Goal: Check status: Check status

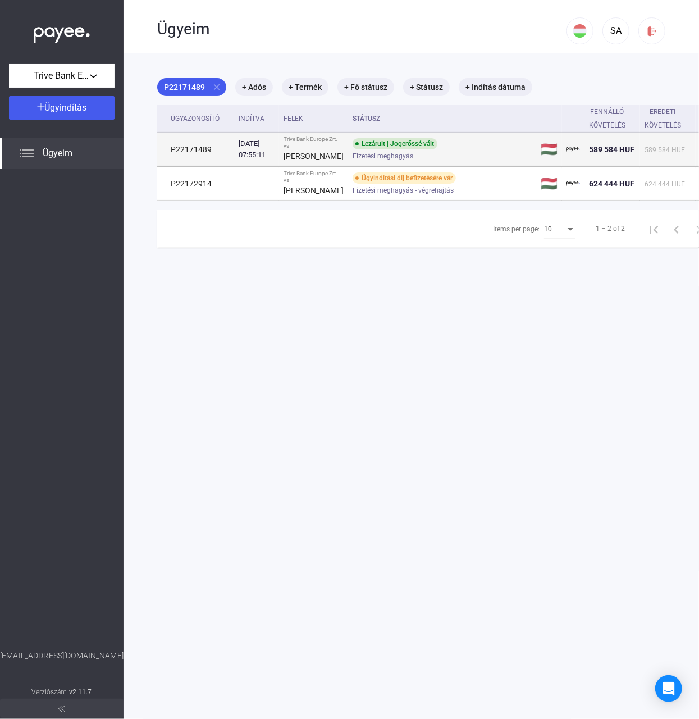
click at [184, 154] on td "P22171489" at bounding box center [195, 150] width 77 height 34
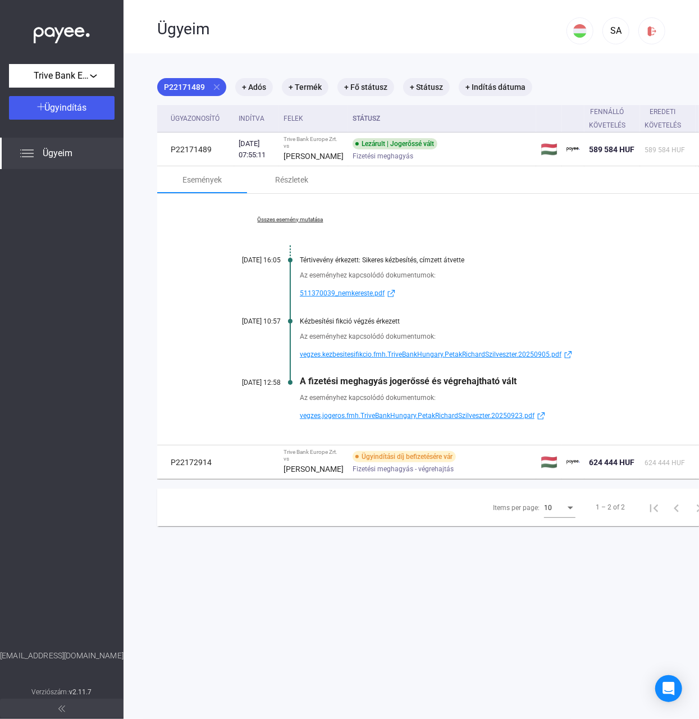
click at [297, 235] on div "Összes esemény mutatása [DATE] 16:05 Tértivevény érkezett: Sikeres kézbesítés, …" at bounding box center [447, 319] width 580 height 251
click at [295, 223] on link "Összes esemény mutatása" at bounding box center [290, 219] width 154 height 7
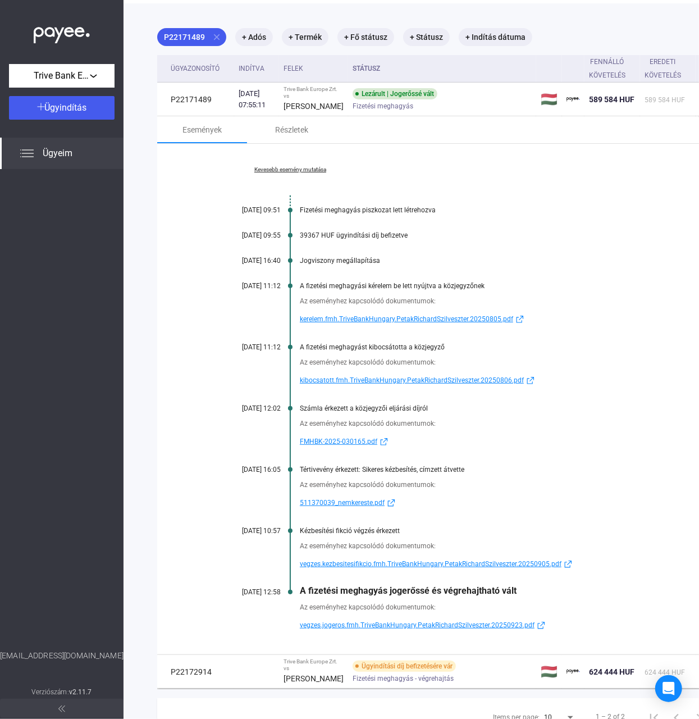
scroll to position [75, 0]
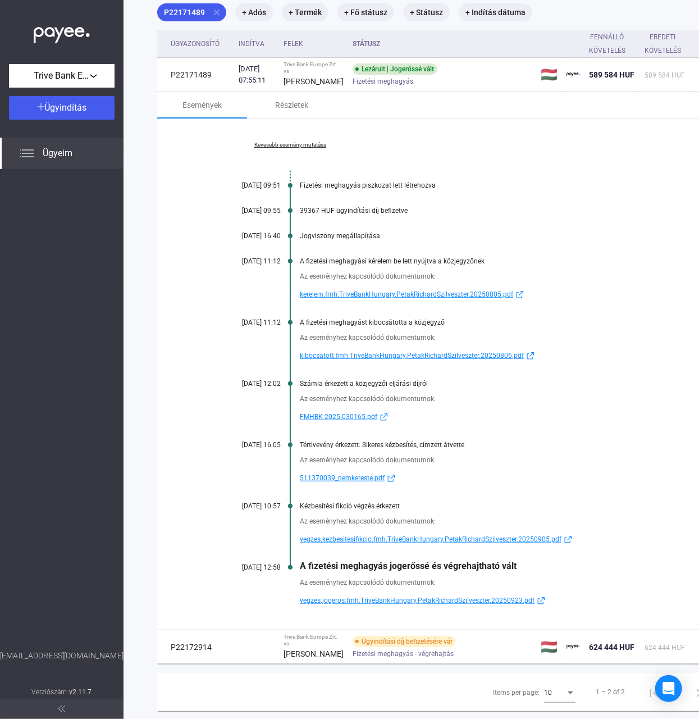
click at [370, 485] on span "511370039_nemkereste.pdf" at bounding box center [342, 477] width 85 height 13
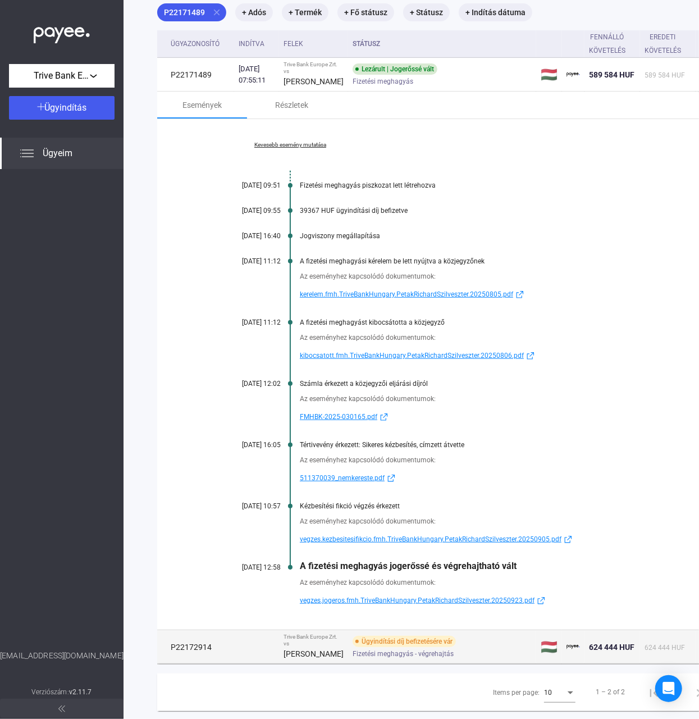
drag, startPoint x: 217, startPoint y: 675, endPoint x: 165, endPoint y: 678, distance: 52.3
click at [165, 664] on td "P22172914" at bounding box center [195, 647] width 77 height 34
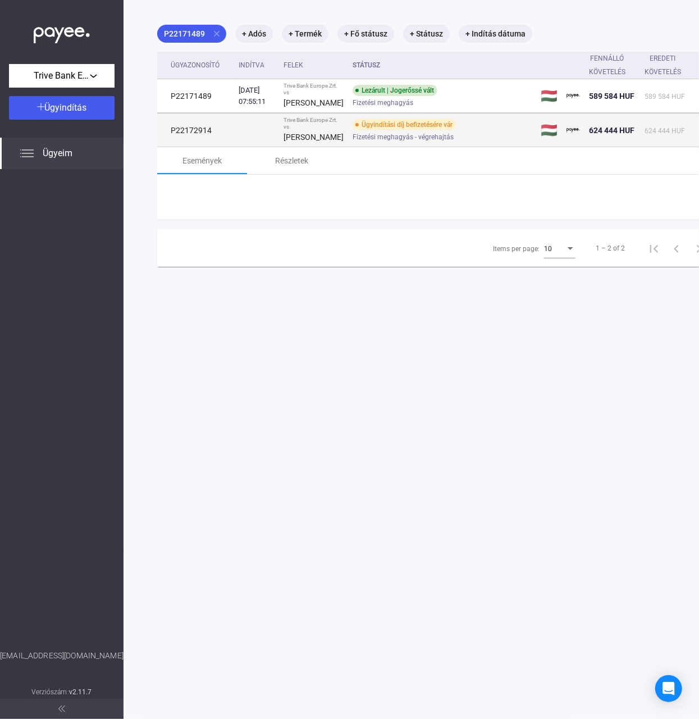
scroll to position [53, 0]
copy td "P22172914"
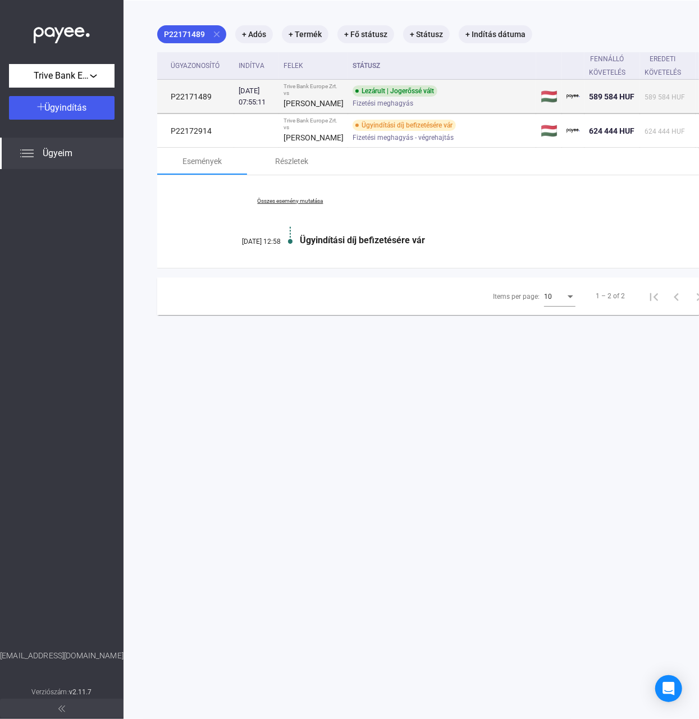
click at [398, 107] on div "Fizetési meghagyás" at bounding box center [442, 103] width 179 height 8
